Goal: Navigation & Orientation: Find specific page/section

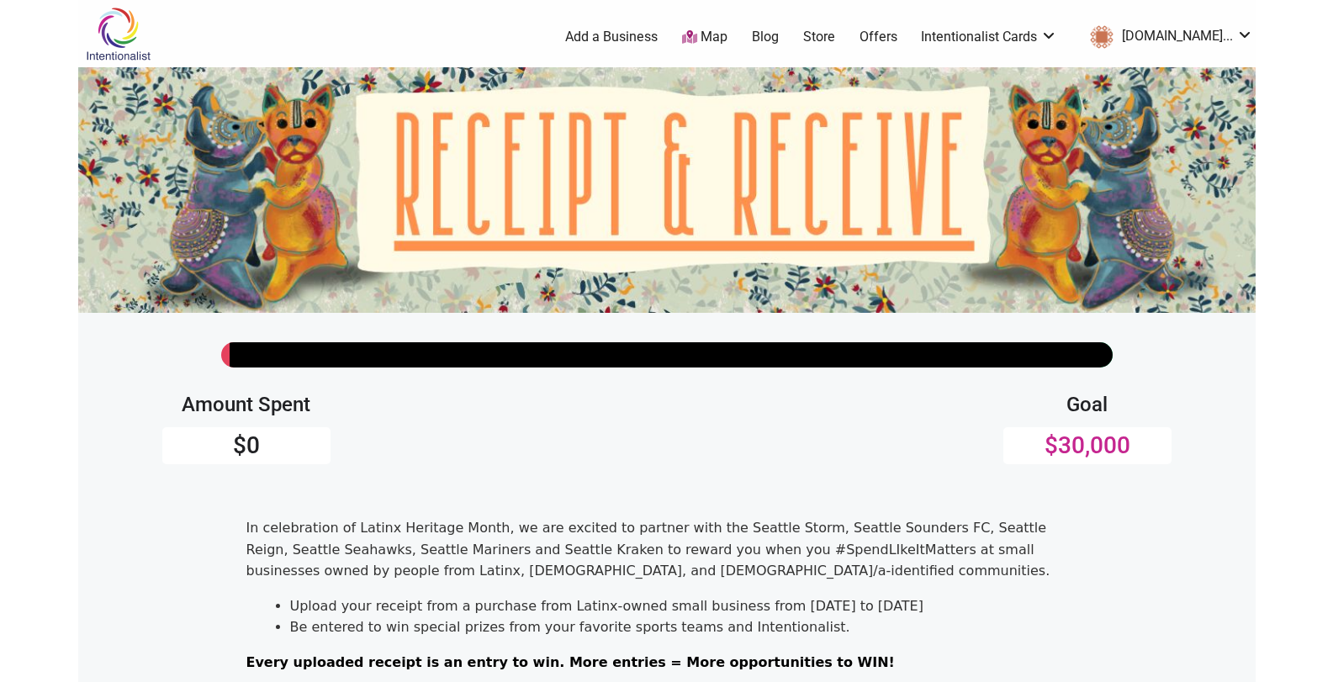
click at [1332, 675] on html "× Menu 0 Add a Business Map Blog Store Offers Intentionalist Cards Buy Black Ca…" at bounding box center [666, 341] width 1333 height 682
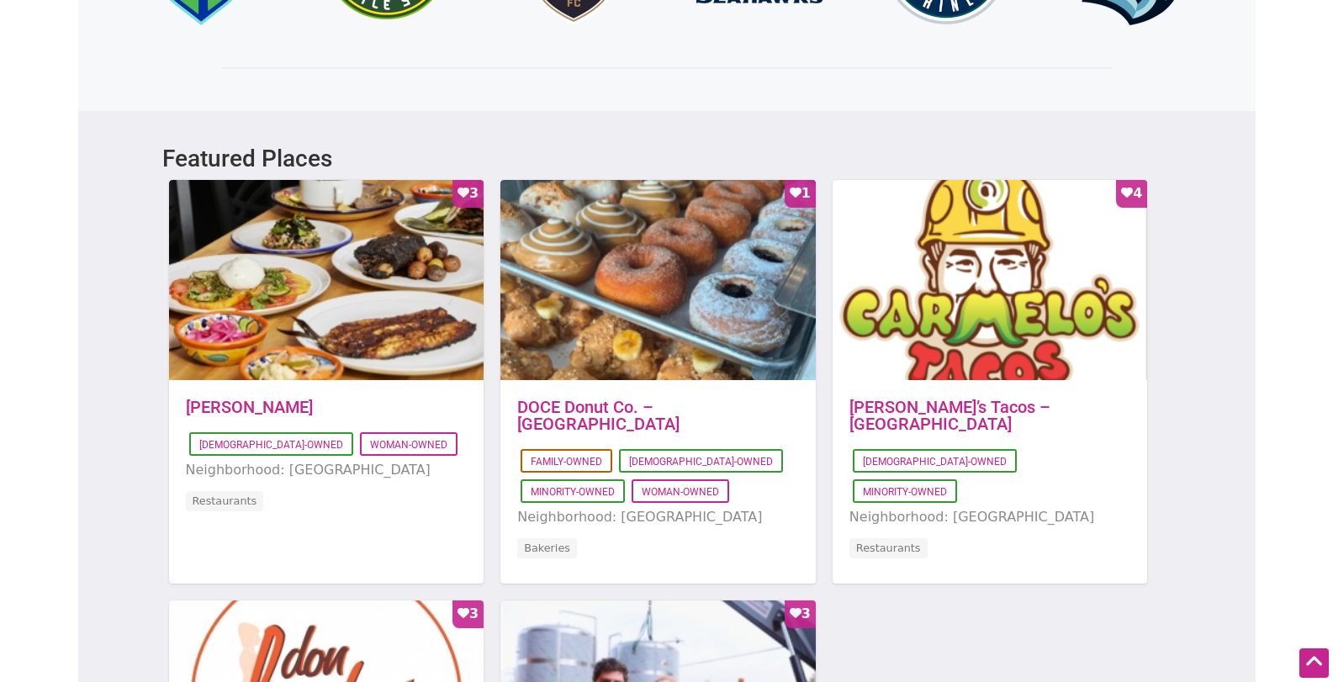
scroll to position [1064, 0]
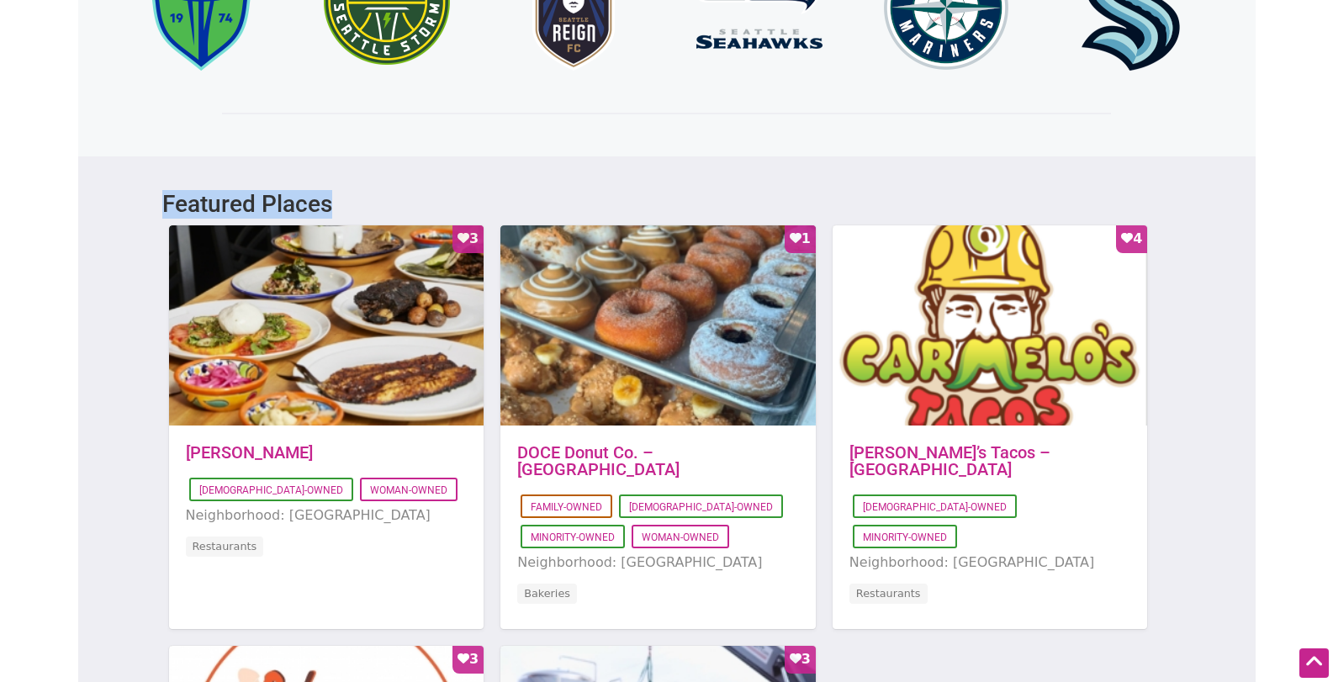
drag, startPoint x: 151, startPoint y: 198, endPoint x: 341, endPoint y: 206, distance: 190.2
click at [341, 206] on div "Featured Places Favorite Count 3 [DATE] 13:07:02 [PERSON_NAME] [DEMOGRAPHIC_DAT…" at bounding box center [666, 627] width 1177 height 943
copy h3 "Featured Places"
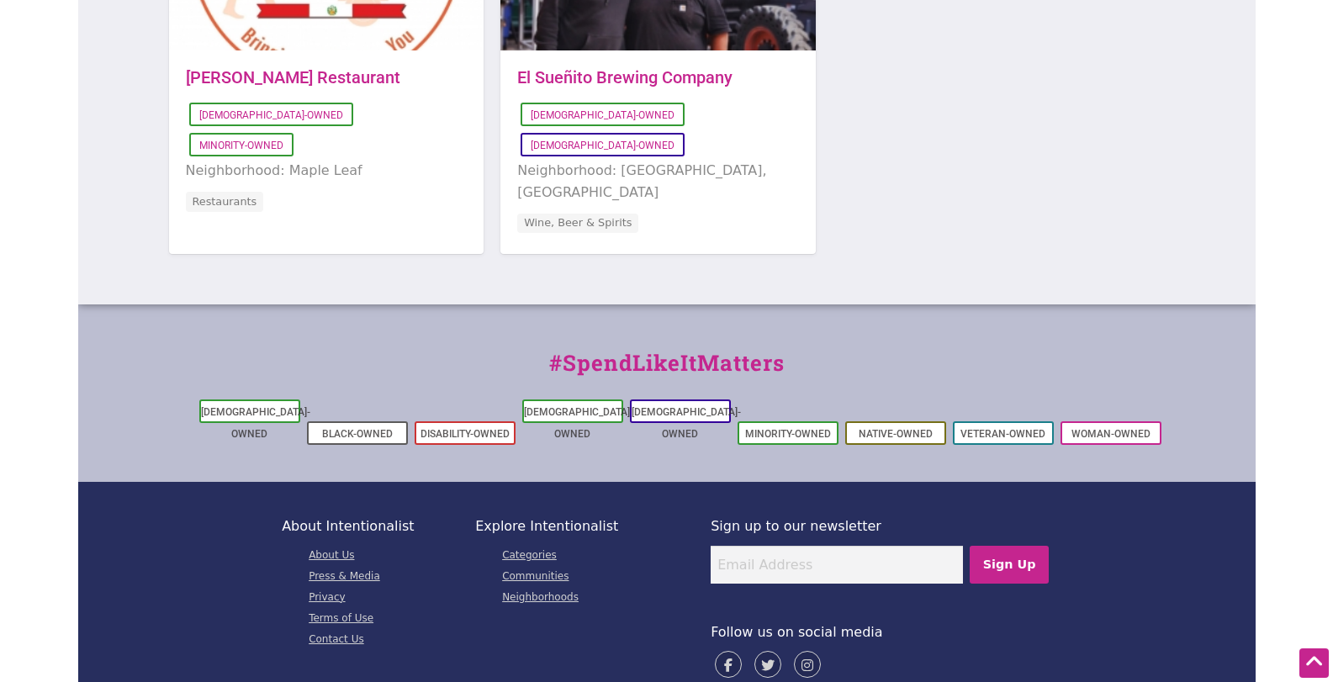
scroll to position [1882, 0]
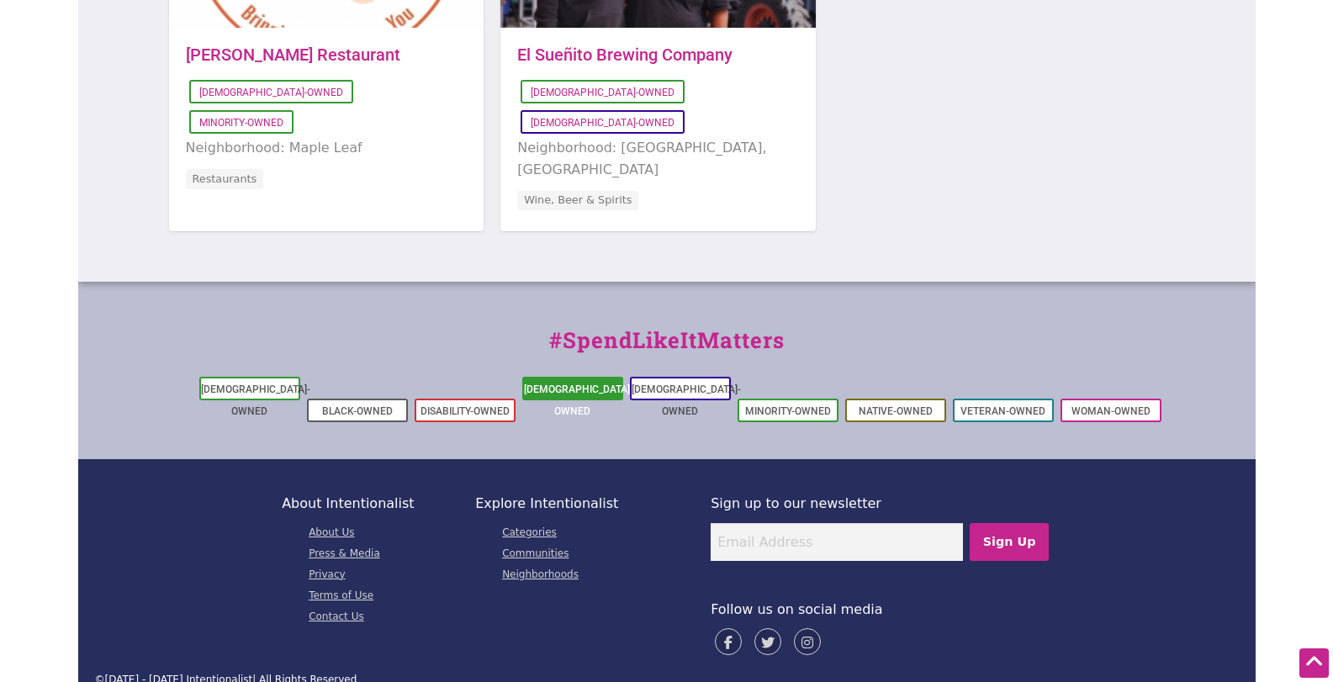
click at [594, 387] on link "[DEMOGRAPHIC_DATA]-Owned" at bounding box center [578, 400] width 109 height 34
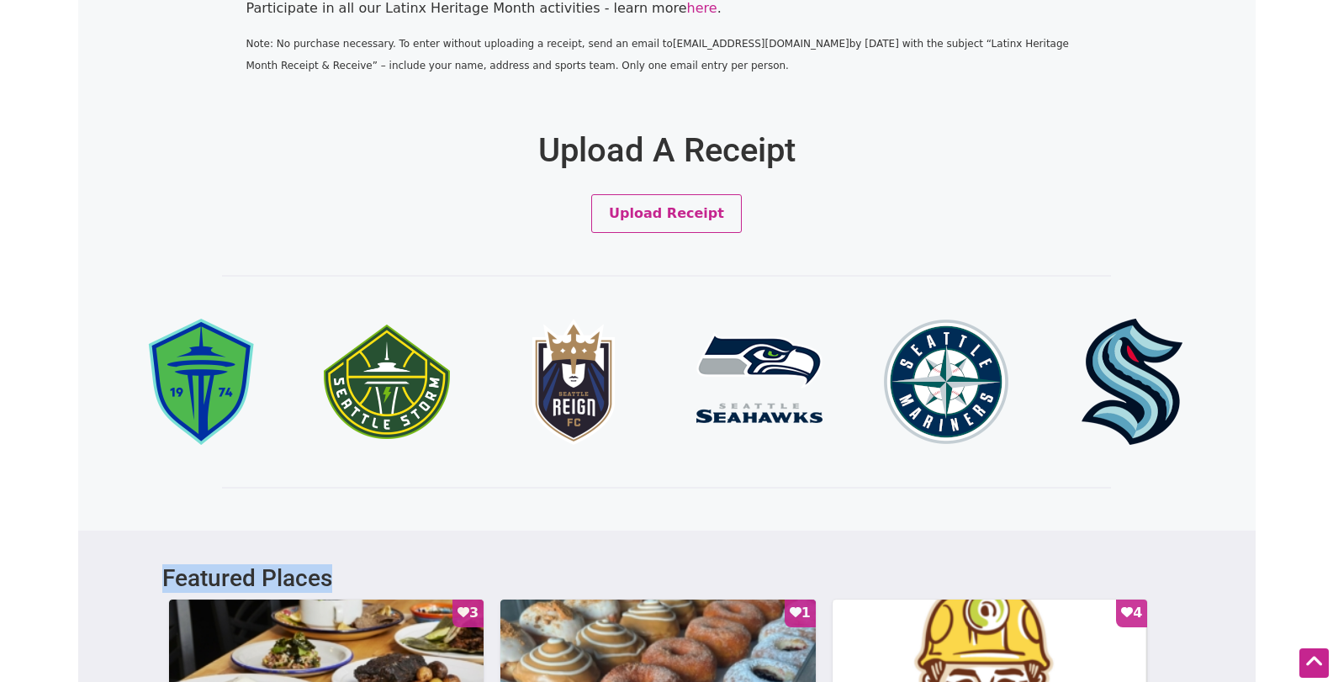
scroll to position [90, 0]
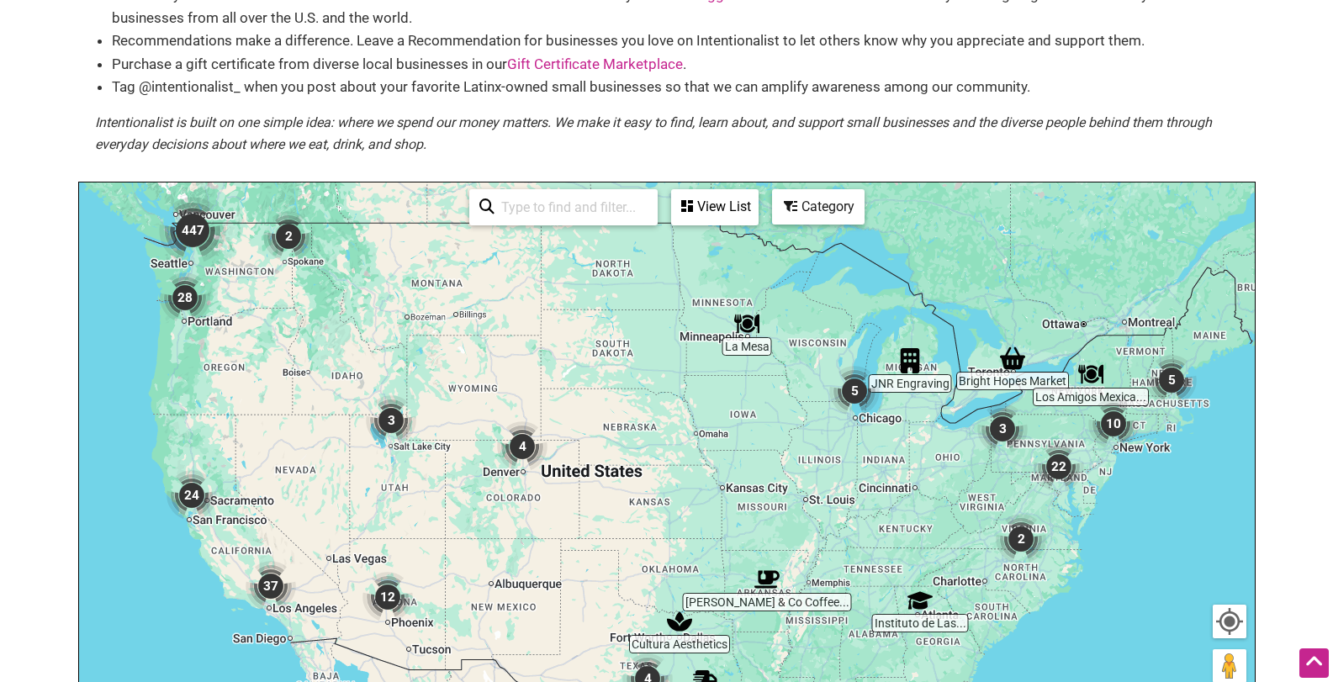
scroll to position [156, 0]
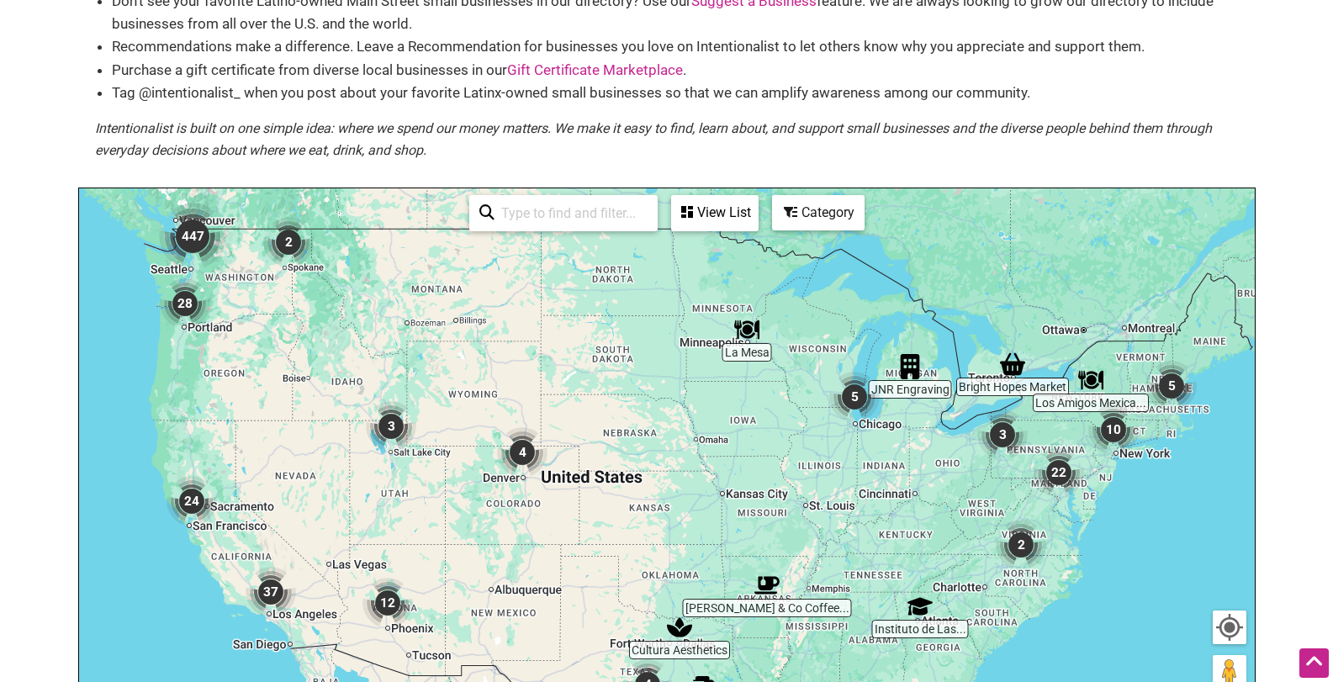
click at [190, 235] on img "447" at bounding box center [192, 236] width 67 height 67
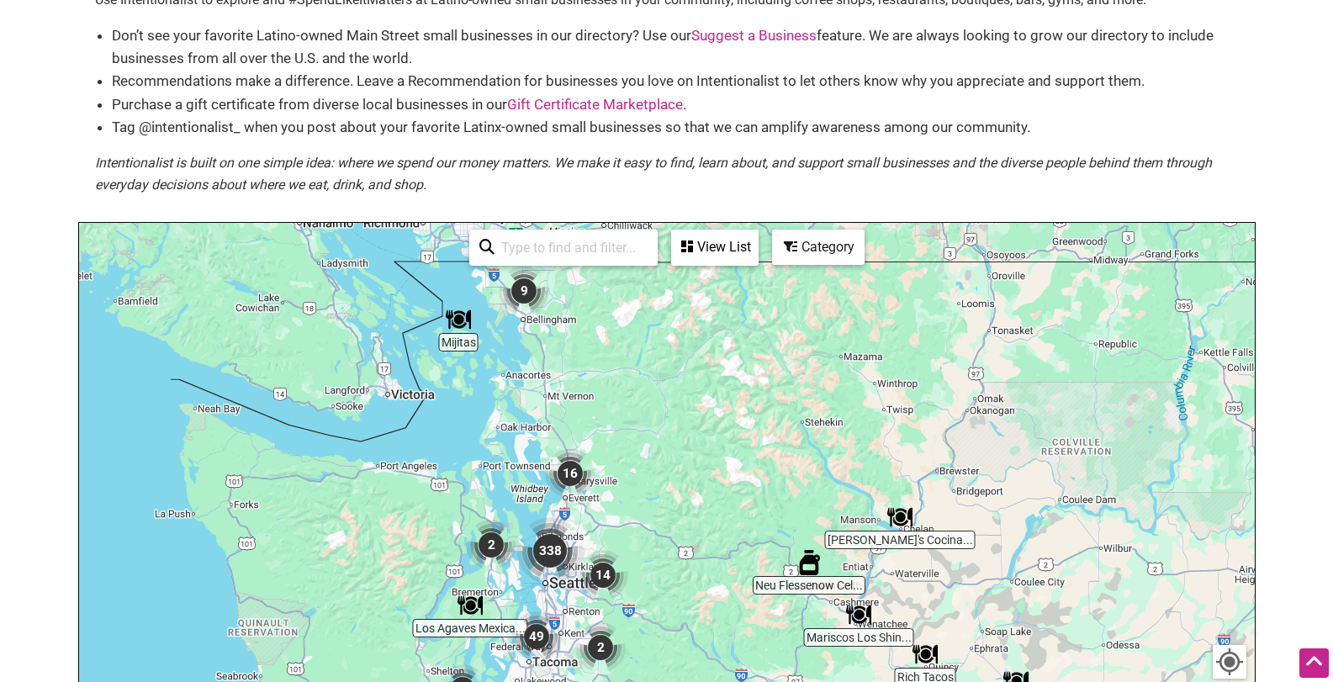
scroll to position [0, 0]
